Goal: Task Accomplishment & Management: Complete application form

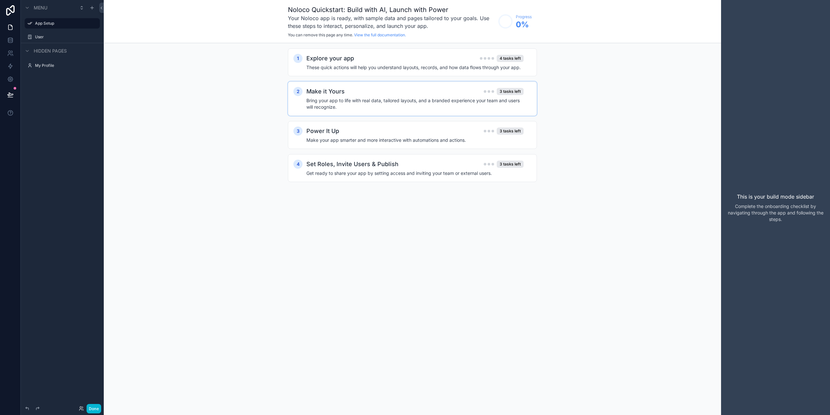
drag, startPoint x: 195, startPoint y: 105, endPoint x: 366, endPoint y: 114, distance: 171.1
click at [187, 64] on div "1 Explore your app 4 tasks left These quick actions will help you understand la…" at bounding box center [413, 121] width 618 height 157
click at [157, 100] on div "1 Explore your app 4 tasks left These quick actions will help you understand la…" at bounding box center [413, 121] width 618 height 157
click at [8, 24] on link at bounding box center [10, 27] width 20 height 13
click at [10, 42] on icon at bounding box center [10, 40] width 6 height 6
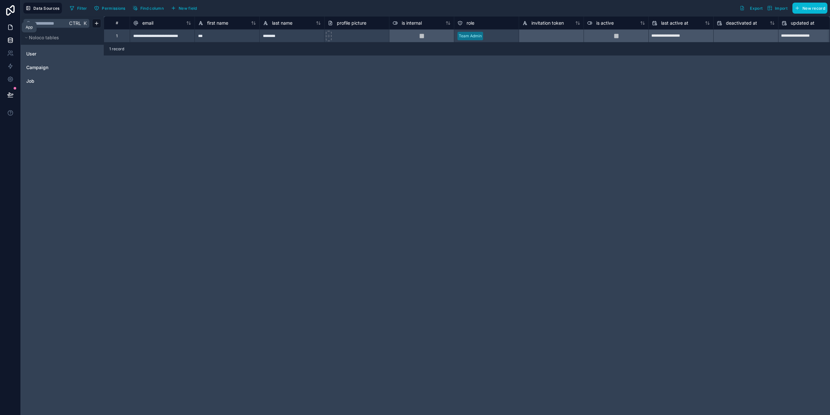
click at [11, 26] on icon at bounding box center [11, 25] width 1 height 1
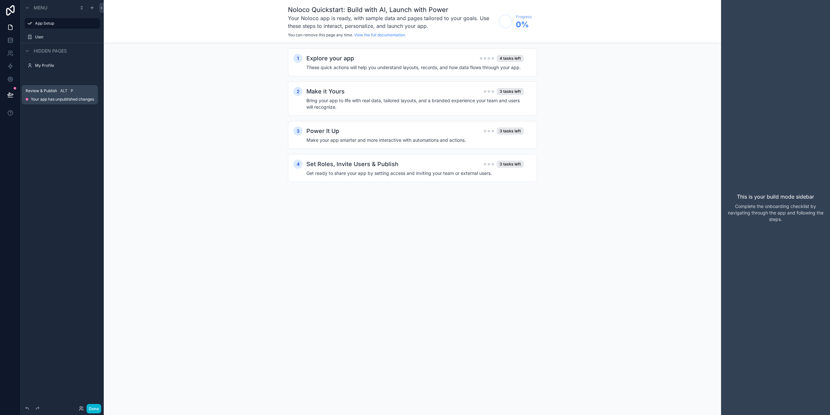
click at [9, 91] on button at bounding box center [10, 95] width 14 height 18
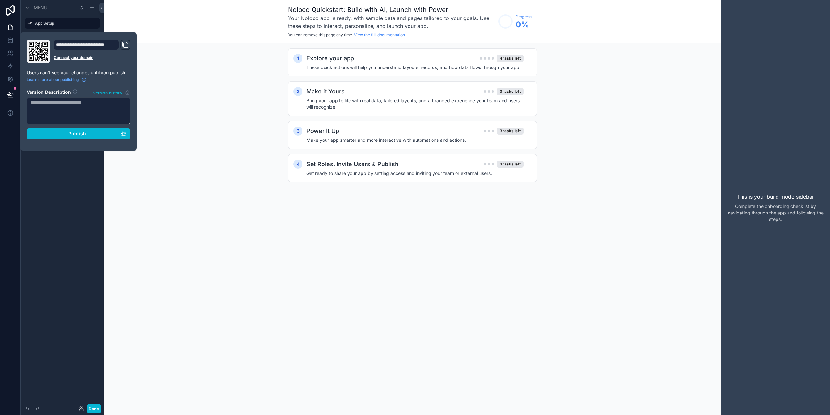
click at [209, 115] on div "1 Explore your app 4 tasks left These quick actions will help you understand la…" at bounding box center [413, 121] width 618 height 157
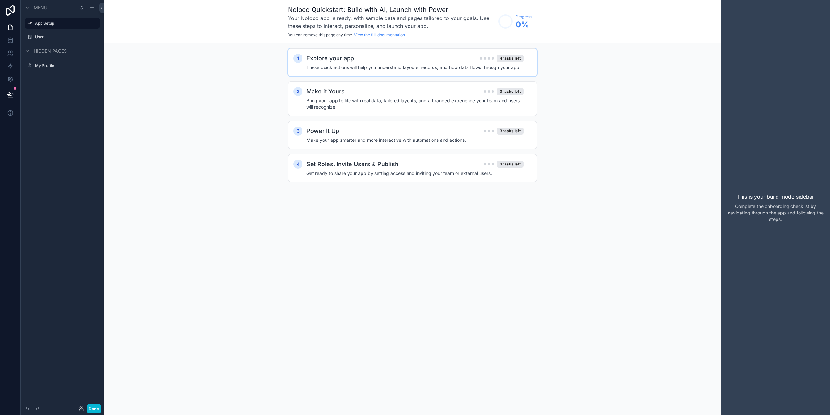
click at [341, 60] on h2 "Explore your app" at bounding box center [331, 58] width 48 height 9
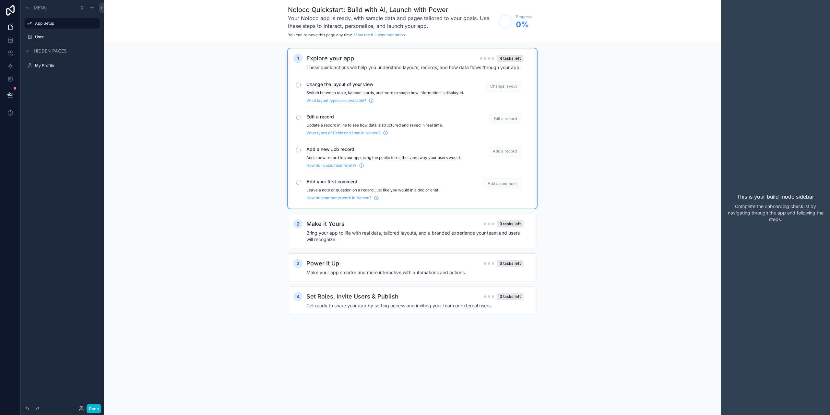
click at [352, 84] on span "Change the layout of your view" at bounding box center [386, 84] width 158 height 6
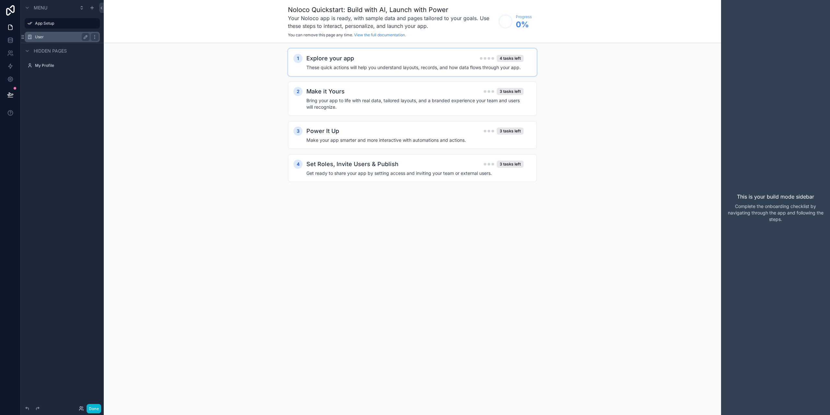
click at [53, 36] on label "User" at bounding box center [61, 36] width 52 height 5
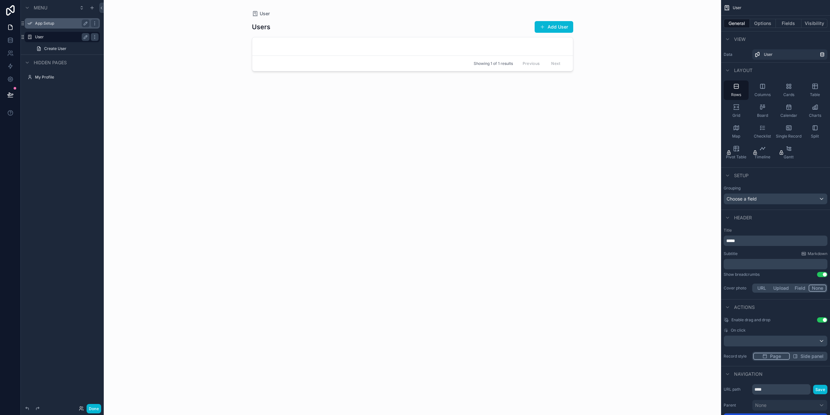
click at [42, 22] on label "App Setup" at bounding box center [61, 23] width 52 height 5
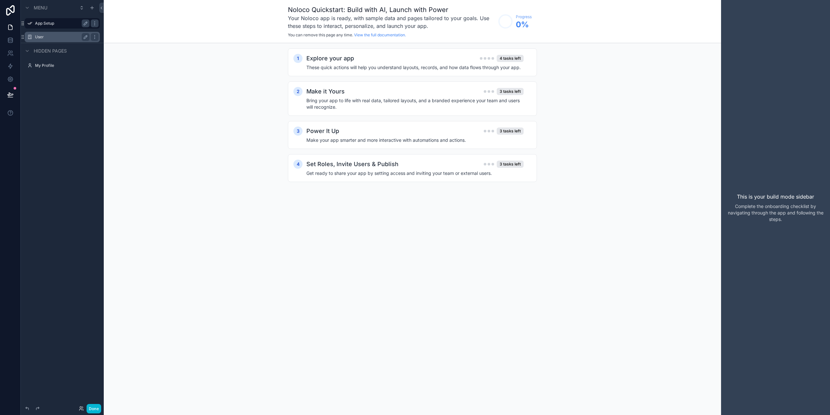
drag, startPoint x: 94, startPoint y: 3, endPoint x: 93, endPoint y: 12, distance: 9.1
click at [93, 6] on div "Menu" at bounding box center [62, 8] width 83 height 16
click at [93, 8] on icon "scrollable content" at bounding box center [91, 8] width 3 height 0
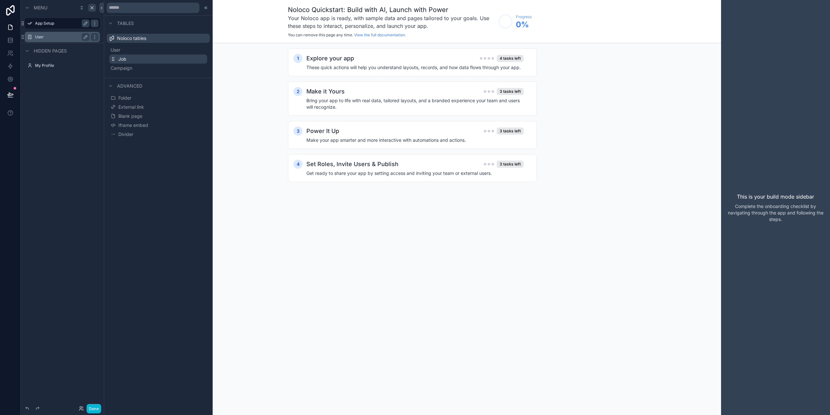
click at [123, 56] on span "Job" at bounding box center [122, 59] width 8 height 6
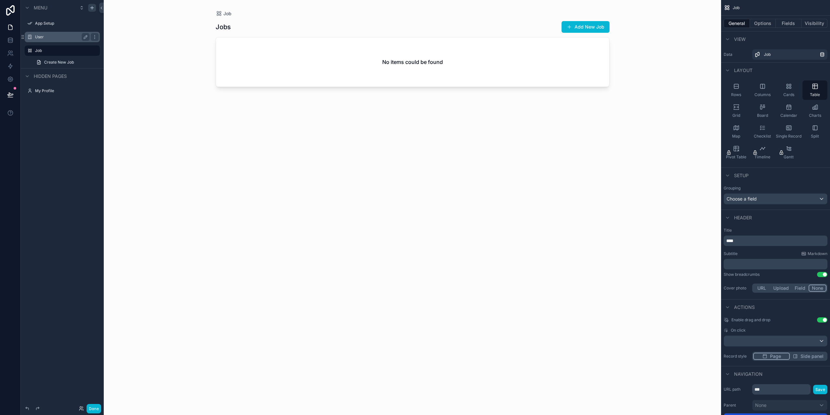
click at [585, 30] on div "scrollable content" at bounding box center [412, 203] width 415 height 407
click at [586, 26] on button "Add New Job" at bounding box center [586, 27] width 48 height 12
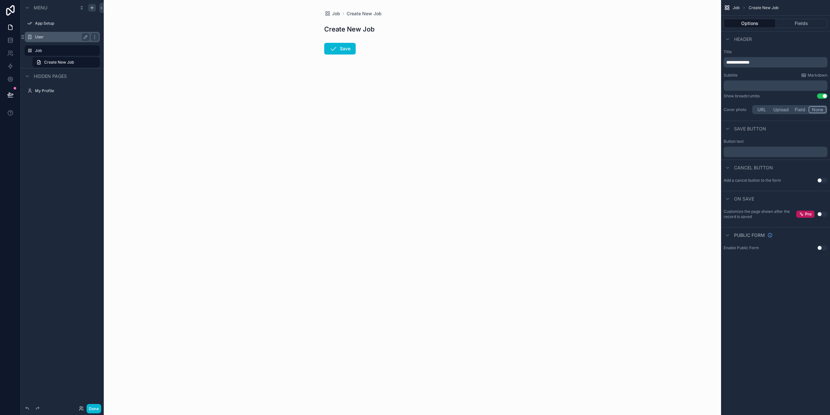
drag, startPoint x: 410, startPoint y: 79, endPoint x: 419, endPoint y: 54, distance: 26.3
click at [410, 78] on form "Save" at bounding box center [412, 67] width 176 height 57
